Goal: Information Seeking & Learning: Learn about a topic

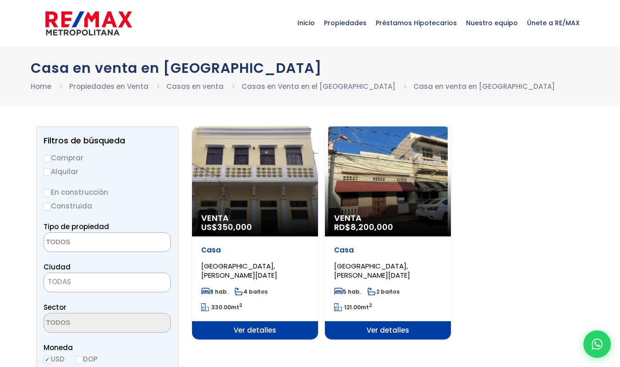
select select
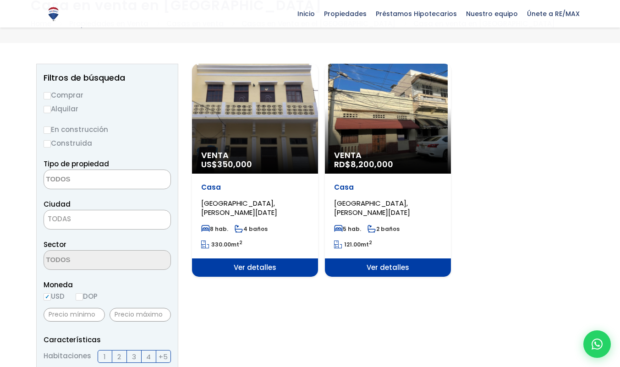
scroll to position [60, 0]
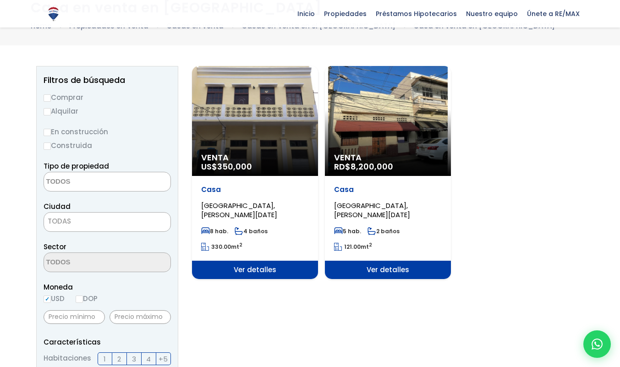
click at [243, 267] on span "Ver detalles" at bounding box center [255, 270] width 126 height 18
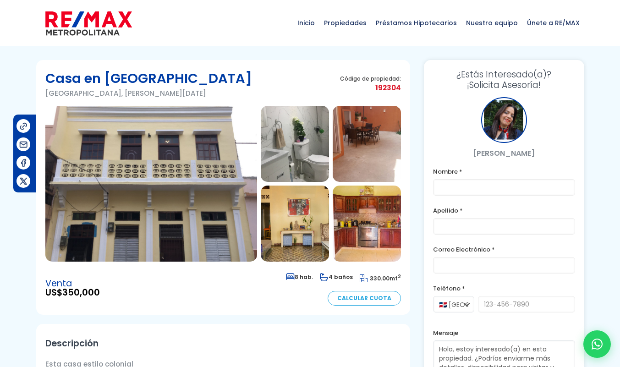
click at [158, 238] on img at bounding box center [151, 184] width 212 height 156
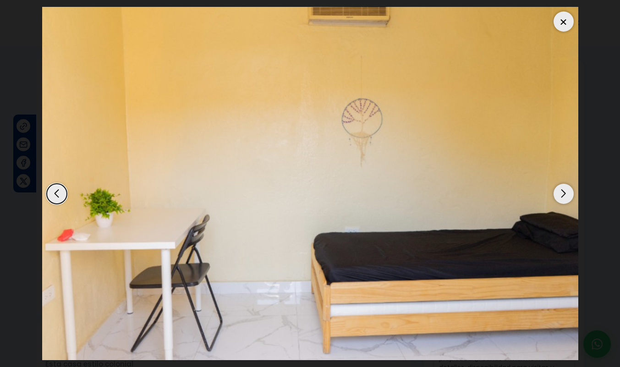
click at [158, 238] on img at bounding box center [310, 183] width 536 height 353
click at [567, 191] on div "Next slide" at bounding box center [563, 194] width 20 height 20
click at [567, 193] on div "Next slide" at bounding box center [563, 194] width 20 height 20
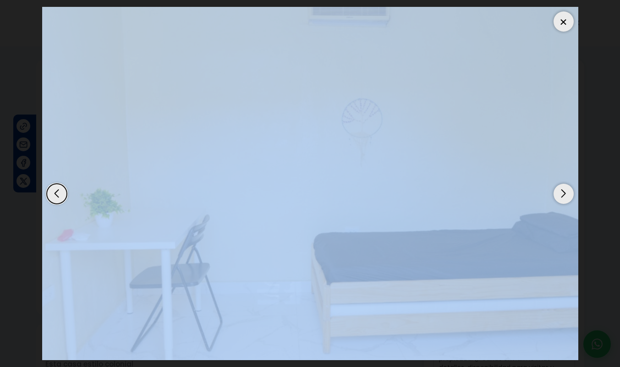
click at [567, 193] on div "Next slide" at bounding box center [563, 194] width 20 height 20
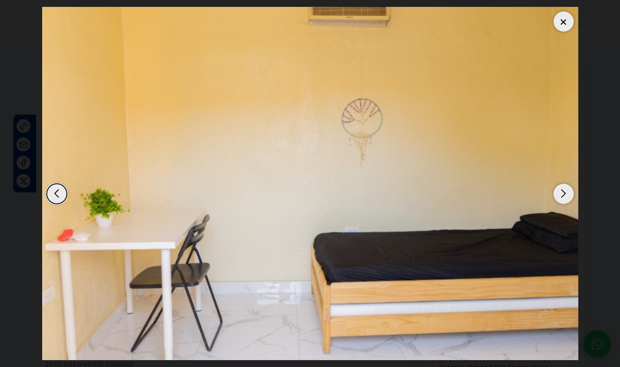
click at [567, 193] on div "Next slide" at bounding box center [563, 194] width 20 height 20
click at [567, 194] on div "Next slide" at bounding box center [563, 194] width 20 height 20
click at [559, 190] on div "Next slide" at bounding box center [563, 194] width 20 height 20
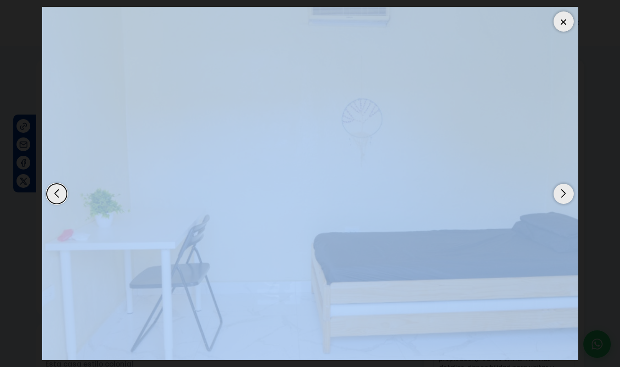
click at [559, 190] on div "Next slide" at bounding box center [563, 194] width 20 height 20
click at [566, 21] on div at bounding box center [563, 21] width 20 height 20
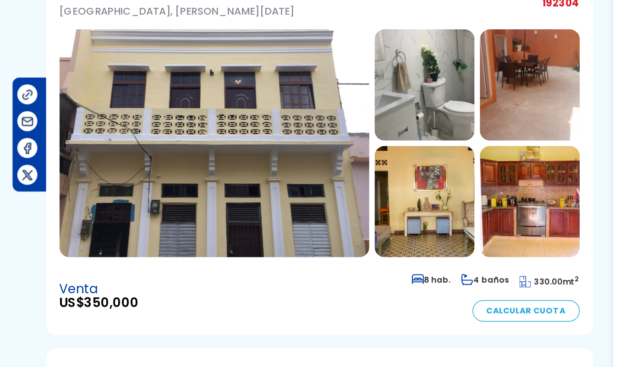
scroll to position [30, 0]
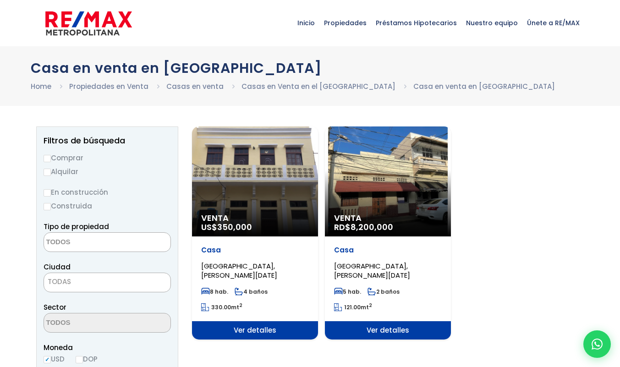
select select
click at [385, 328] on span "Ver detalles" at bounding box center [388, 330] width 126 height 18
